Goal: Information Seeking & Learning: Learn about a topic

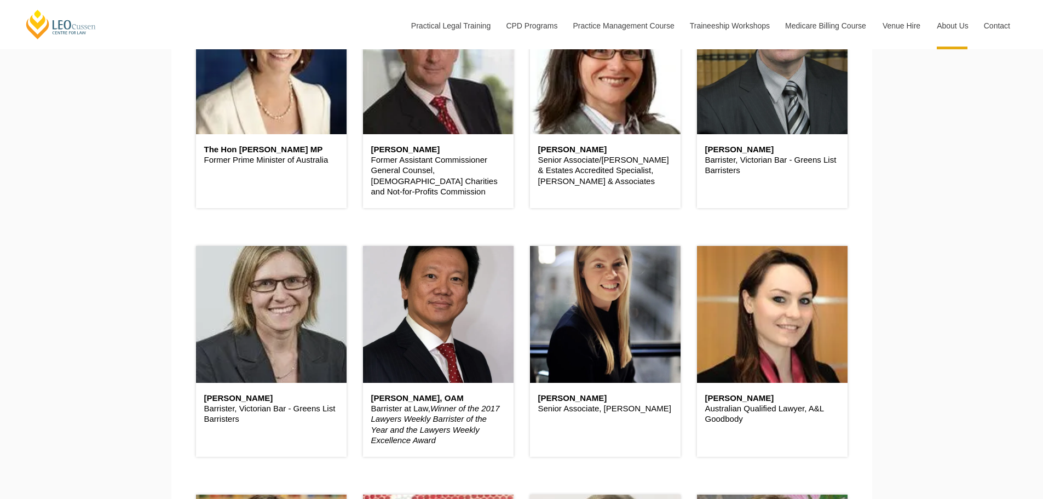
scroll to position [493, 0]
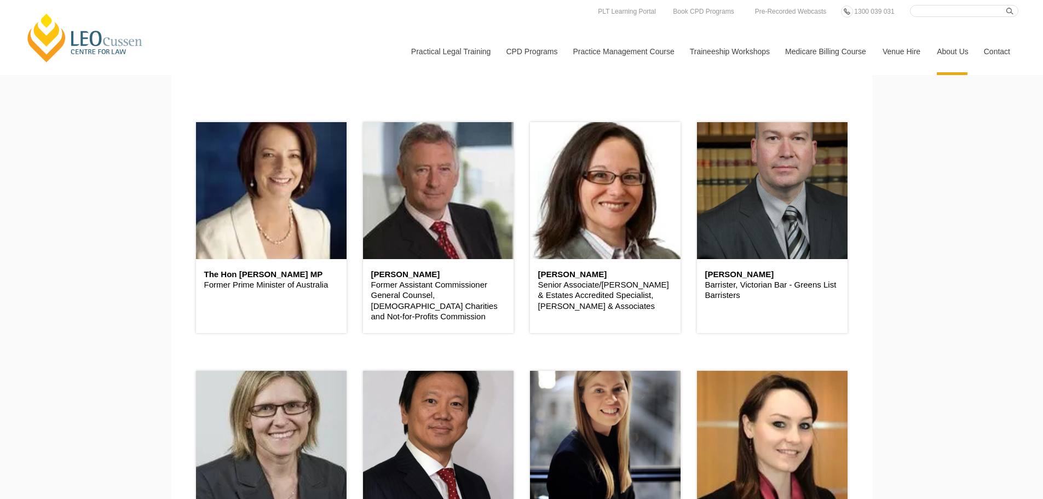
click at [98, 16] on link "[PERSON_NAME] Centre for Law" at bounding box center [85, 37] width 121 height 51
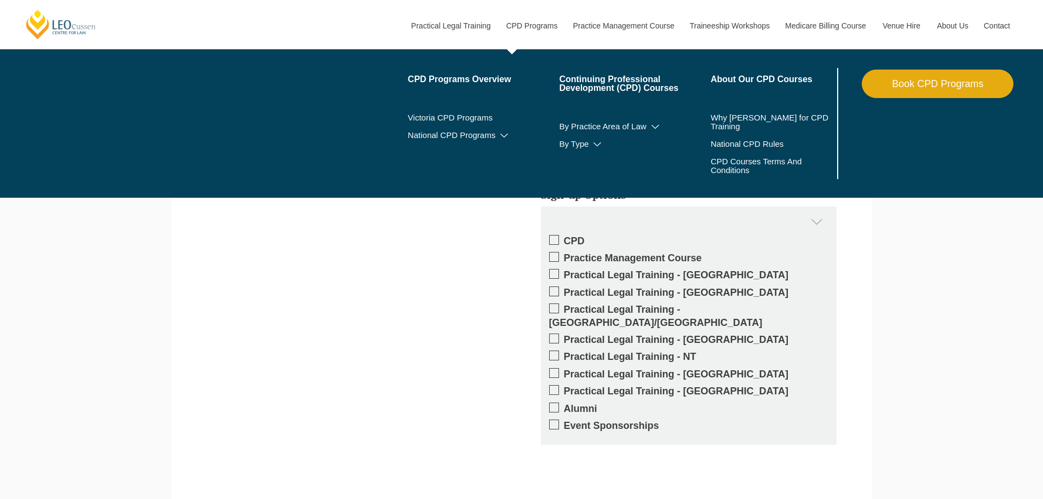
scroll to position [2026, 0]
